Goal: Task Accomplishment & Management: Use online tool/utility

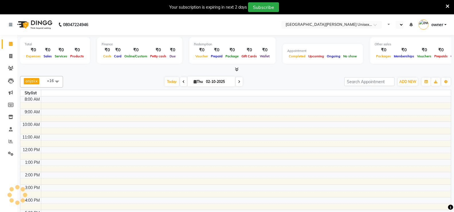
select select "en"
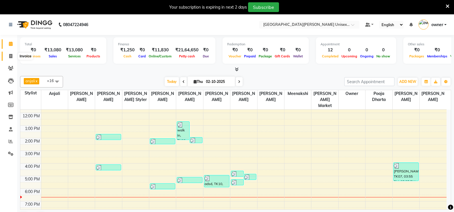
click at [10, 55] on icon at bounding box center [10, 56] width 3 height 4
select select "service"
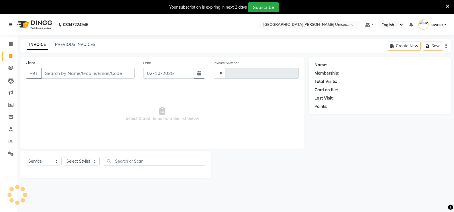
type input "3504"
select select "7055"
select select "product"
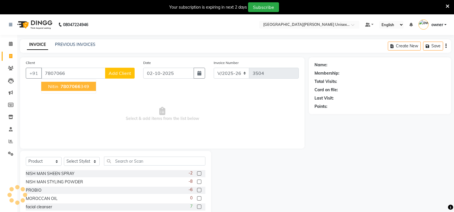
click at [72, 88] on span "7807066" at bounding box center [70, 86] width 20 height 6
type input "7807066349"
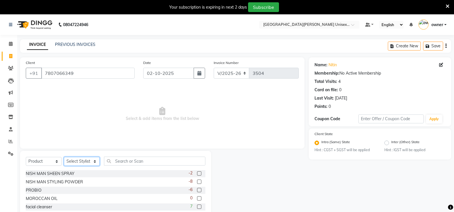
click at [74, 161] on select "Select Stylist anjali [PERSON_NAME] [PERSON_NAME] [PERSON_NAME] [PERSON_NAME] […" at bounding box center [82, 161] width 36 height 9
click at [45, 163] on select "Select Service Product Membership Package Voucher Prepaid Gift Card" at bounding box center [44, 161] width 36 height 9
select select "service"
click at [26, 157] on select "Select Service Product Membership Package Voucher Prepaid Gift Card" at bounding box center [44, 161] width 36 height 9
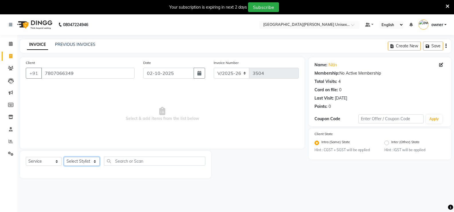
click at [81, 160] on select "Select Stylist anjali [PERSON_NAME] [PERSON_NAME] [PERSON_NAME] [PERSON_NAME] […" at bounding box center [82, 161] width 36 height 9
select select "58739"
click at [64, 157] on select "Select Stylist anjali [PERSON_NAME] [PERSON_NAME] [PERSON_NAME] [PERSON_NAME] […" at bounding box center [82, 161] width 36 height 9
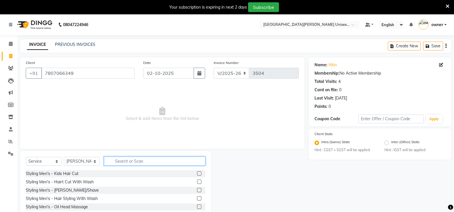
click at [130, 161] on input "text" at bounding box center [154, 160] width 101 height 9
type input "d"
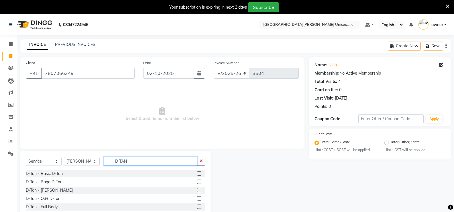
type input "D TAN"
click at [199, 196] on label at bounding box center [199, 198] width 4 height 4
click at [199, 196] on input "checkbox" at bounding box center [199, 198] width 4 height 4
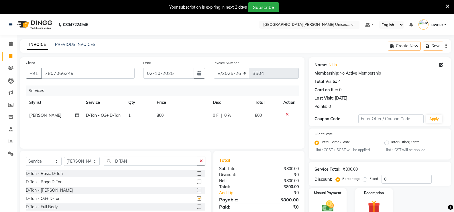
checkbox input "false"
click at [219, 117] on div "0 F | 0 %" at bounding box center [231, 115] width 36 height 6
select select "58739"
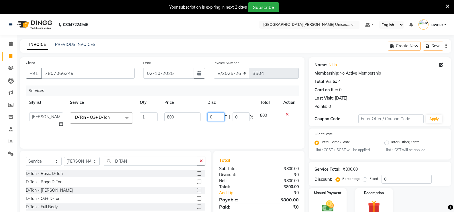
click at [219, 117] on input "0" at bounding box center [215, 116] width 17 height 9
type input "400"
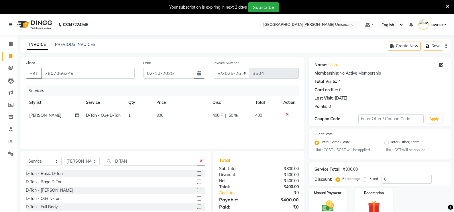
click at [214, 133] on div "Services Stylist Service Qty Price Disc Total Action [PERSON_NAME] [PERSON_NAME…" at bounding box center [162, 113] width 273 height 57
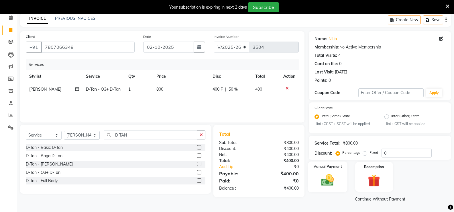
click at [325, 178] on img at bounding box center [327, 180] width 20 height 15
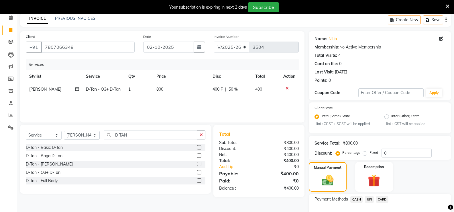
click at [384, 199] on span "CARD" at bounding box center [382, 199] width 12 height 7
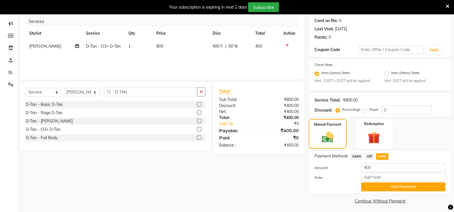
scroll to position [71, 0]
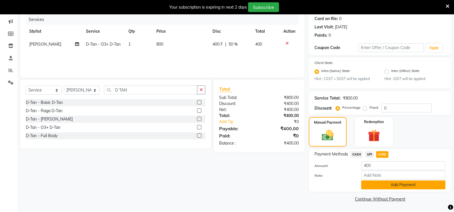
click at [388, 188] on button "Add Payment" at bounding box center [403, 184] width 84 height 9
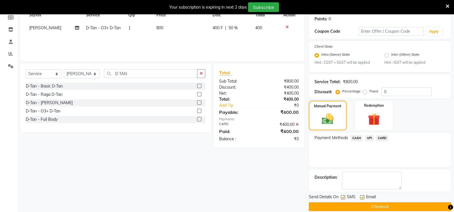
scroll to position [95, 0]
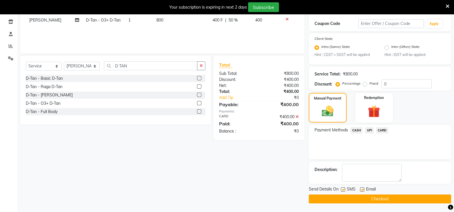
click at [332, 197] on button "Checkout" at bounding box center [380, 198] width 142 height 9
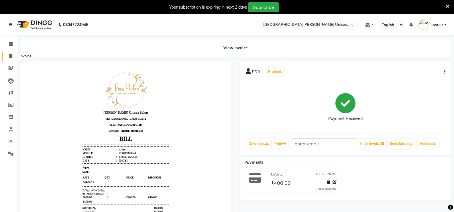
click at [12, 55] on icon at bounding box center [10, 56] width 3 height 4
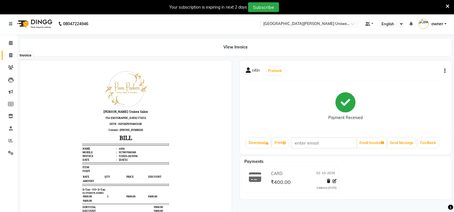
select select "service"
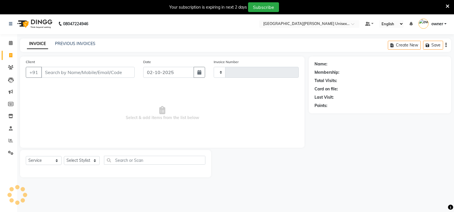
scroll to position [14, 0]
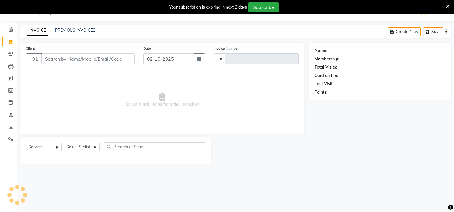
type input "3505"
select select "7055"
click at [107, 59] on input "Client" at bounding box center [87, 58] width 93 height 11
select select "product"
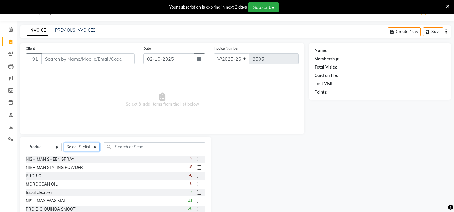
click at [93, 146] on select "Select Stylist anjali [PERSON_NAME] [PERSON_NAME] [PERSON_NAME] [PERSON_NAME] […" at bounding box center [82, 146] width 36 height 9
select select "80028"
click at [64, 142] on select "Select Stylist anjali [PERSON_NAME] [PERSON_NAME] [PERSON_NAME] [PERSON_NAME] […" at bounding box center [82, 146] width 36 height 9
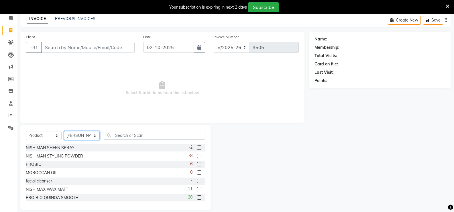
scroll to position [32, 0]
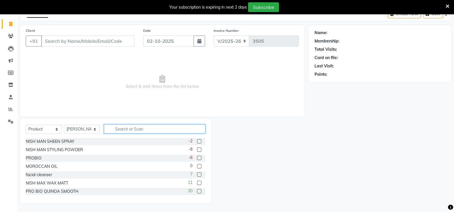
click at [143, 128] on input "text" at bounding box center [154, 128] width 101 height 9
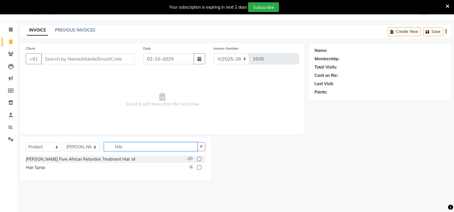
scroll to position [14, 0]
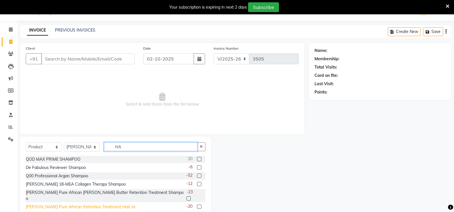
type input "H"
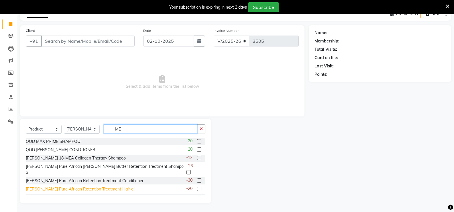
type input "M"
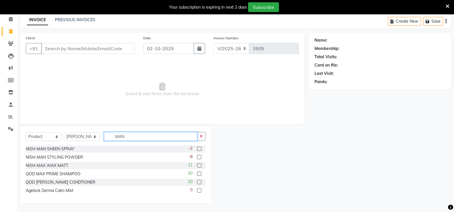
scroll to position [14, 0]
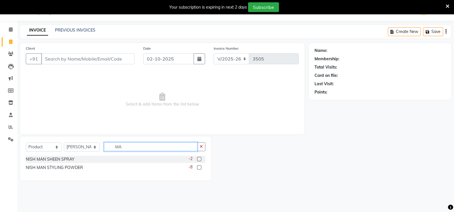
type input "M"
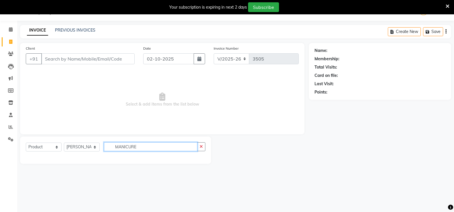
click at [112, 148] on input "MANICURE" at bounding box center [150, 146] width 93 height 9
click at [186, 147] on input "MANICURE" at bounding box center [150, 146] width 93 height 9
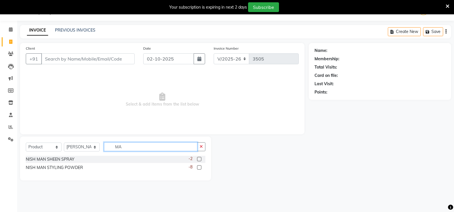
type input "M"
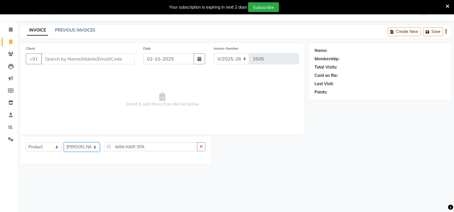
drag, startPoint x: 90, startPoint y: 149, endPoint x: 93, endPoint y: 149, distance: 3.5
click at [90, 149] on select "Select Stylist anjali [PERSON_NAME] [PERSON_NAME] [PERSON_NAME] [PERSON_NAME] […" at bounding box center [82, 146] width 36 height 9
click at [64, 142] on select "Select Stylist anjali [PERSON_NAME] [PERSON_NAME] [PERSON_NAME] [PERSON_NAME] […" at bounding box center [82, 146] width 36 height 9
click at [275, 85] on span "Select & add items from the list below" at bounding box center [162, 99] width 273 height 57
click at [171, 145] on input "MAN HAIR SPA" at bounding box center [150, 146] width 93 height 9
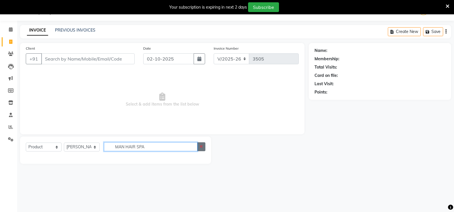
type input "MAN HAIR SPA"
click at [199, 148] on button "button" at bounding box center [201, 146] width 8 height 9
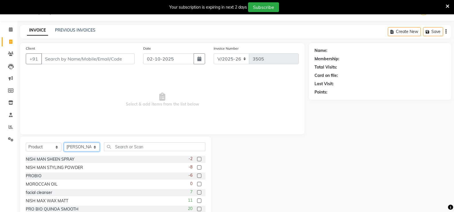
click at [85, 148] on select "Select Stylist anjali [PERSON_NAME] [PERSON_NAME] [PERSON_NAME] [PERSON_NAME] […" at bounding box center [82, 146] width 36 height 9
select select "63843"
click at [64, 142] on select "Select Stylist anjali [PERSON_NAME] [PERSON_NAME] [PERSON_NAME] [PERSON_NAME] […" at bounding box center [82, 146] width 36 height 9
click at [119, 148] on input "text" at bounding box center [154, 146] width 101 height 9
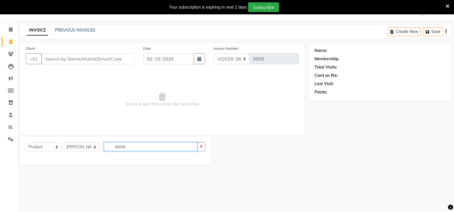
click at [195, 147] on input "MANI" at bounding box center [150, 146] width 93 height 9
type input "MANI"
click at [201, 145] on icon "button" at bounding box center [201, 146] width 3 height 4
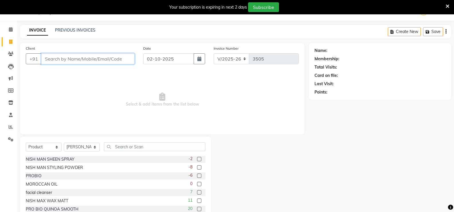
click at [54, 57] on input "Client" at bounding box center [87, 58] width 93 height 11
